Goal: Information Seeking & Learning: Learn about a topic

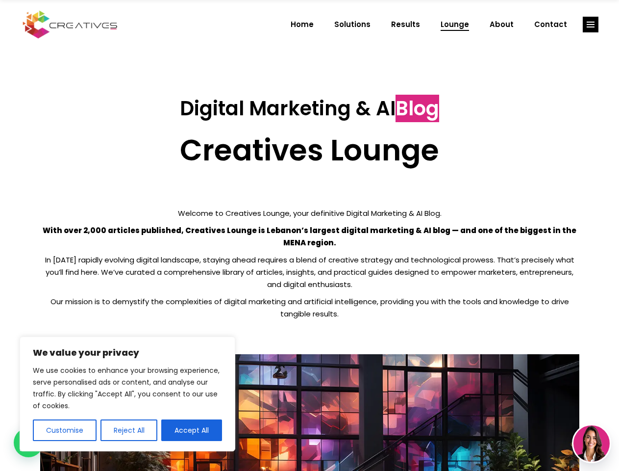
click at [309, 235] on p "With over 2,000 articles published, Creatives Lounge is Lebanon’s largest digit…" at bounding box center [309, 236] width 539 height 25
click at [64, 430] on button "Customise" at bounding box center [65, 430] width 64 height 22
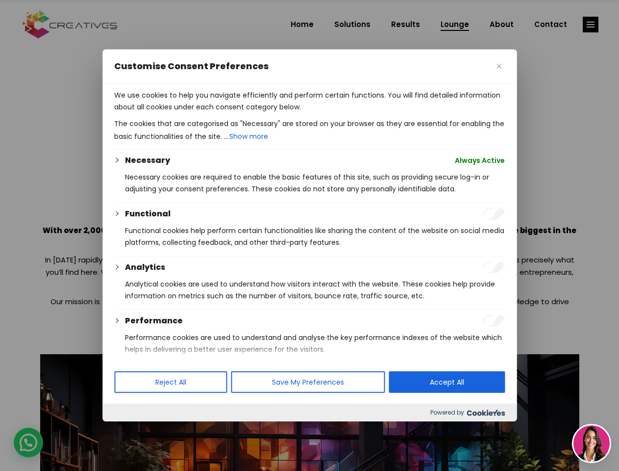
click at [128, 430] on div at bounding box center [309, 235] width 619 height 471
click at [192, 113] on p "We use cookies to help you navigate efficiently and perform certain functions. …" at bounding box center [309, 101] width 391 height 24
click at [591, 25] on div at bounding box center [309, 235] width 619 height 471
click at [592, 443] on img at bounding box center [591, 443] width 36 height 36
